Goal: Task Accomplishment & Management: Manage account settings

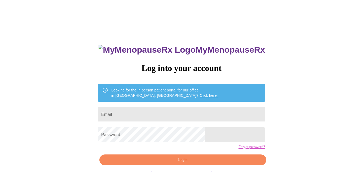
click at [154, 115] on input "Email" at bounding box center [181, 114] width 167 height 15
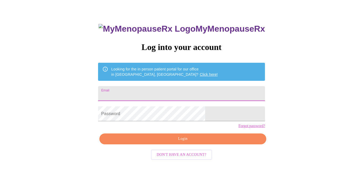
click at [152, 97] on input "Email" at bounding box center [181, 93] width 167 height 15
type input "e"
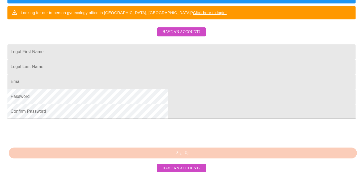
scroll to position [111, 0]
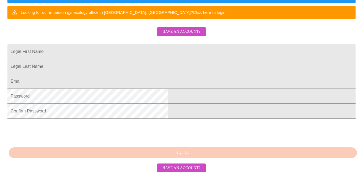
click at [175, 35] on span "Have an account?" at bounding box center [182, 31] width 38 height 7
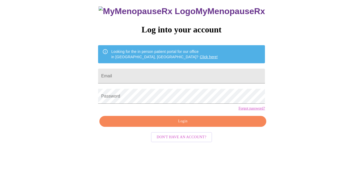
scroll to position [21, 0]
